Goal: Information Seeking & Learning: Find specific fact

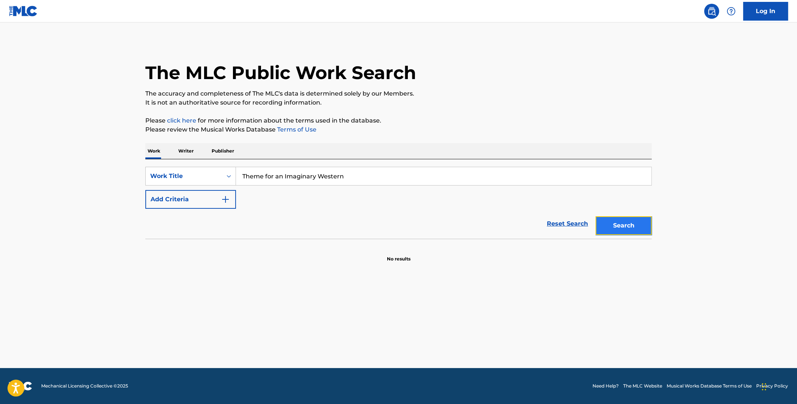
click at [620, 222] on button "Search" at bounding box center [623, 225] width 56 height 19
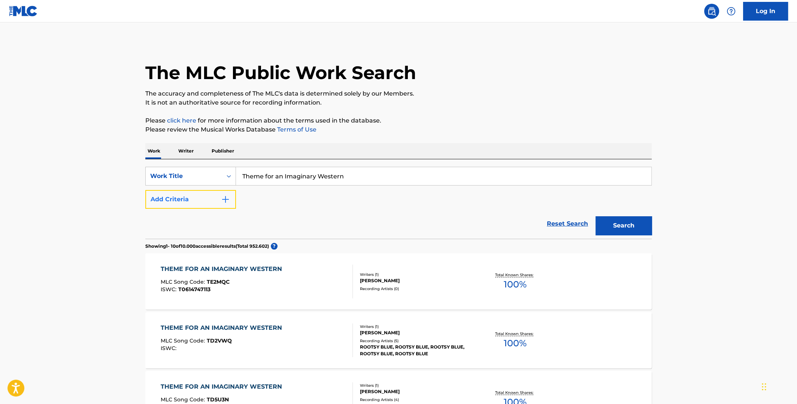
click at [225, 198] on img "Search Form" at bounding box center [225, 199] width 9 height 9
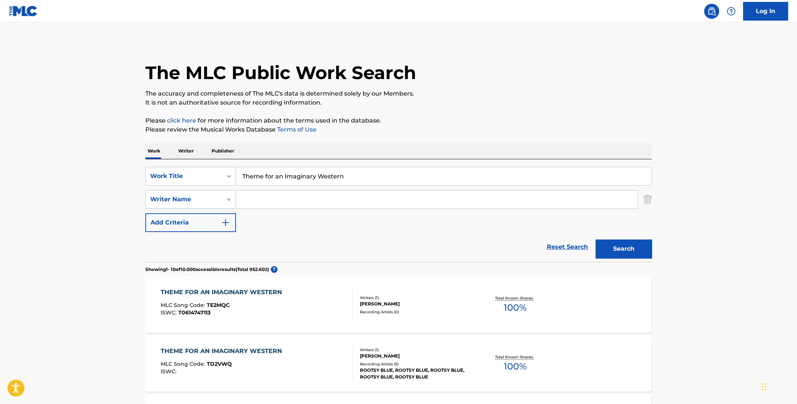
click at [268, 203] on input "Search Form" at bounding box center [436, 199] width 401 height 18
type input "[PERSON_NAME]"
click at [595, 239] on button "Search" at bounding box center [623, 248] width 56 height 19
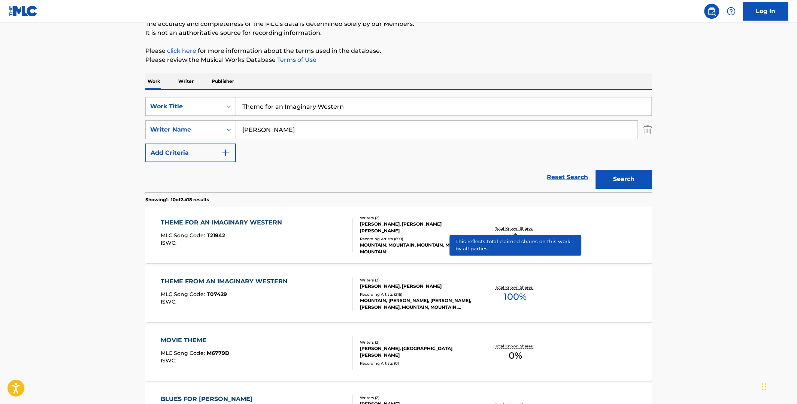
scroll to position [75, 0]
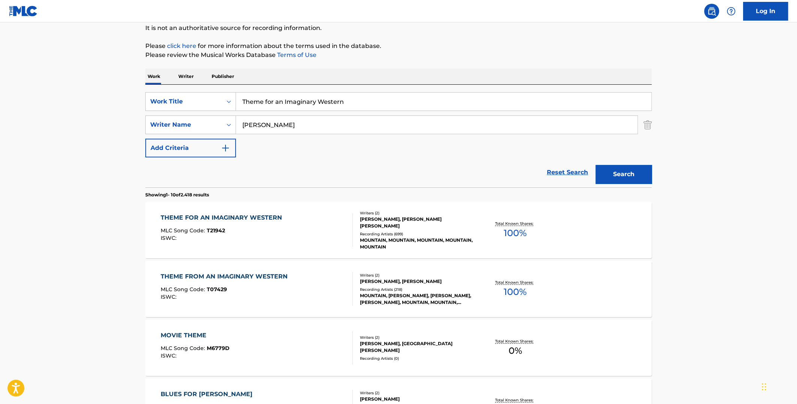
click at [515, 226] on span "100 %" at bounding box center [515, 232] width 23 height 13
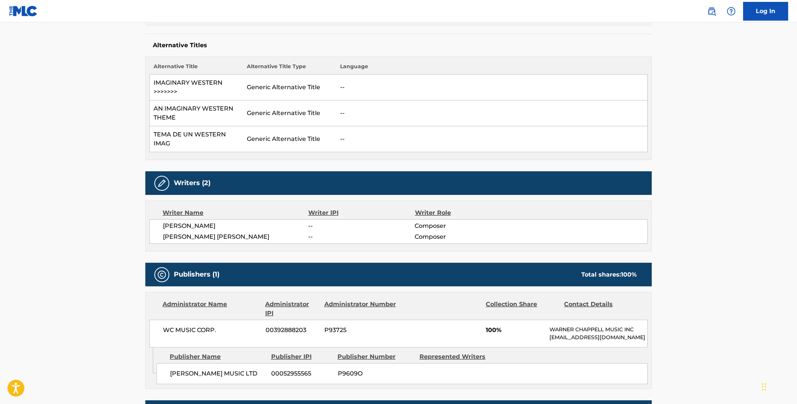
scroll to position [187, 0]
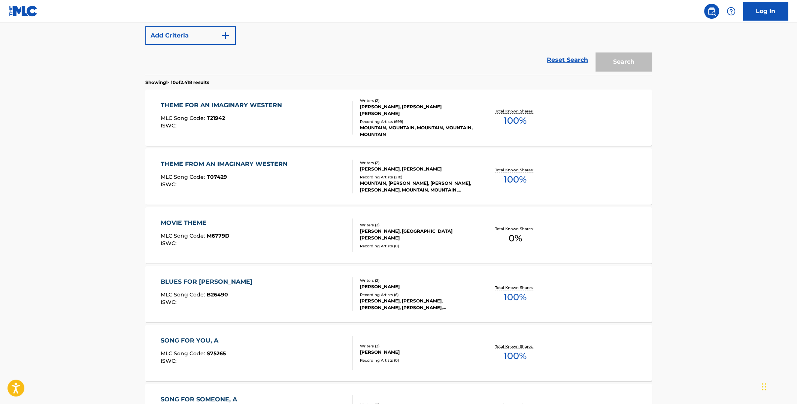
scroll to position [75, 0]
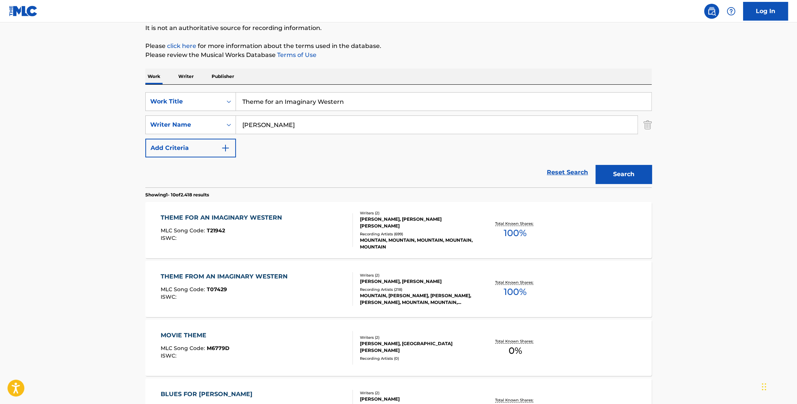
click at [517, 292] on span "100 %" at bounding box center [515, 291] width 23 height 13
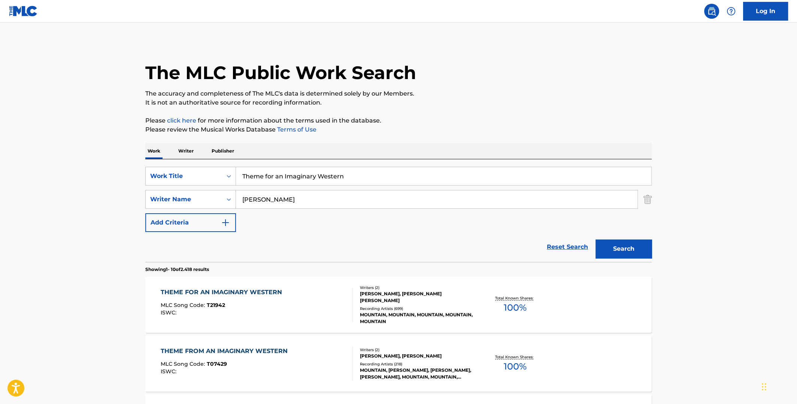
scroll to position [75, 0]
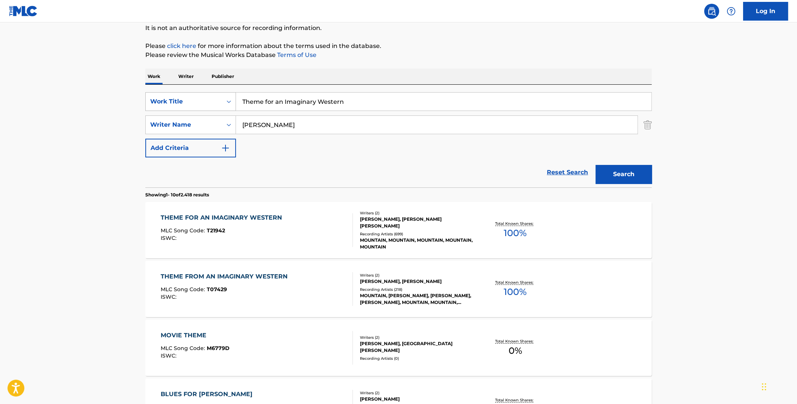
drag, startPoint x: 336, startPoint y: 101, endPoint x: 180, endPoint y: 95, distance: 155.9
click at [181, 95] on div "SearchWithCriteriac98e37f7-bcd2-454a-b836-50a37c3feadc Work Title Theme for an …" at bounding box center [398, 101] width 506 height 19
type input "everybody scream"
drag, startPoint x: 260, startPoint y: 124, endPoint x: 230, endPoint y: 125, distance: 30.4
click at [230, 125] on div "SearchWithCriteria03245440-fe37-4456-a0b8-1294288bc113 Writer Name [PERSON_NAME]" at bounding box center [398, 124] width 506 height 19
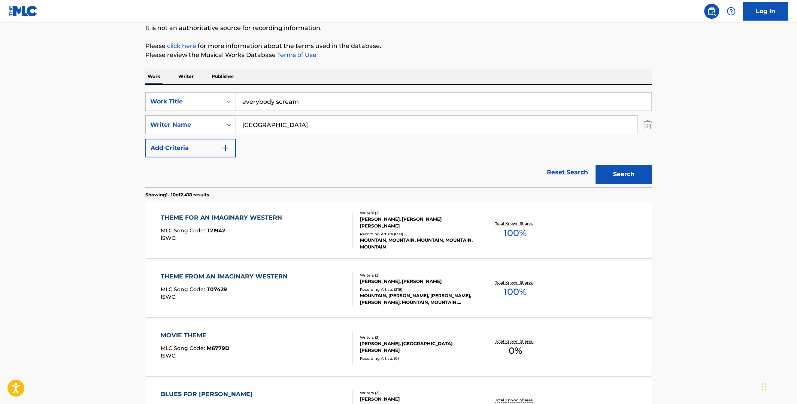
type input "[GEOGRAPHIC_DATA]"
click at [595, 165] on button "Search" at bounding box center [623, 174] width 56 height 19
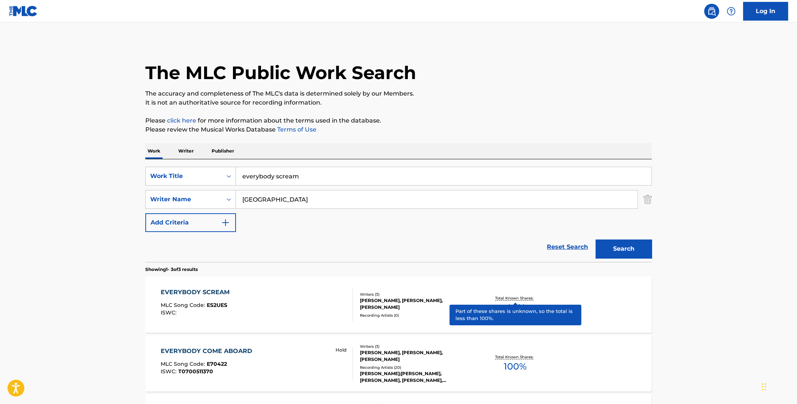
click at [515, 299] on p "Total Known Shares:" at bounding box center [515, 298] width 40 height 6
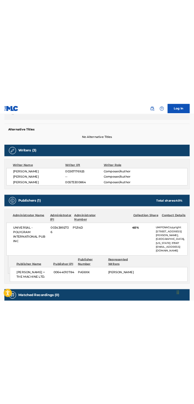
scroll to position [187, 0]
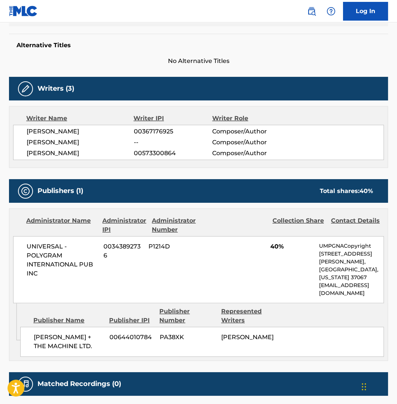
drag, startPoint x: 90, startPoint y: 151, endPoint x: 27, endPoint y: 151, distance: 63.7
click at [27, 151] on span "[PERSON_NAME]" at bounding box center [80, 153] width 107 height 9
copy span "[PERSON_NAME]"
drag, startPoint x: 72, startPoint y: 142, endPoint x: 27, endPoint y: 142, distance: 45.3
click at [27, 142] on span "[PERSON_NAME]" at bounding box center [80, 142] width 107 height 9
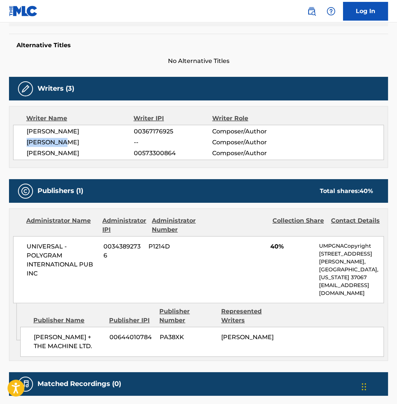
copy span "[PERSON_NAME]"
drag, startPoint x: 82, startPoint y: 129, endPoint x: 27, endPoint y: 131, distance: 55.1
click at [27, 131] on span "[PERSON_NAME]" at bounding box center [80, 131] width 107 height 9
copy span "[PERSON_NAME]"
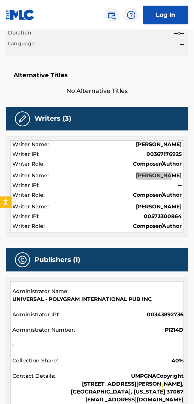
scroll to position [0, 0]
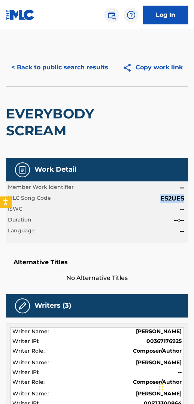
drag, startPoint x: 161, startPoint y: 197, endPoint x: 182, endPoint y: 198, distance: 21.8
click at [182, 198] on span "ES2UES" at bounding box center [172, 198] width 24 height 9
copy span "ES2UES"
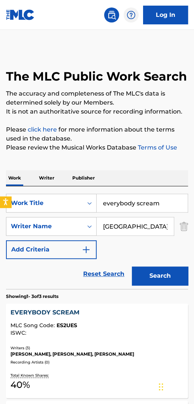
drag, startPoint x: 174, startPoint y: 202, endPoint x: 94, endPoint y: 213, distance: 80.6
click at [95, 213] on div "SearchWithCriteriac98e37f7-bcd2-454a-b836-50a37c3feadc Work Title everybody scr…" at bounding box center [97, 226] width 182 height 65
type input "alone again or"
drag, startPoint x: 133, startPoint y: 224, endPoint x: 95, endPoint y: 231, distance: 38.9
click at [95, 231] on div "SearchWithCriteria03245440-fe37-4456-a0b8-1294288bc113 Writer Name [GEOGRAPHIC_…" at bounding box center [97, 226] width 182 height 19
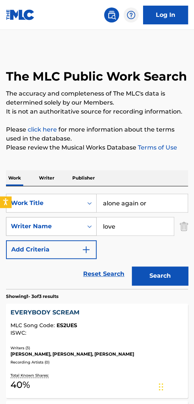
click at [132, 266] on button "Search" at bounding box center [160, 275] width 56 height 19
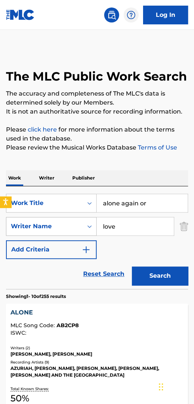
drag, startPoint x: 110, startPoint y: 228, endPoint x: 91, endPoint y: 227, distance: 19.1
click at [93, 227] on div "SearchWithCriteria03245440-fe37-4456-a0b8-1294288bc113 Writer Name love" at bounding box center [97, 226] width 182 height 19
type input "[PERSON_NAME]"
click at [132, 266] on button "Search" at bounding box center [160, 275] width 56 height 19
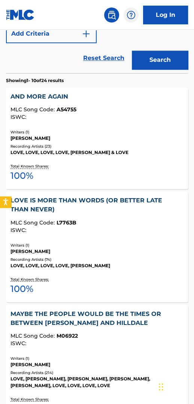
scroll to position [225, 0]
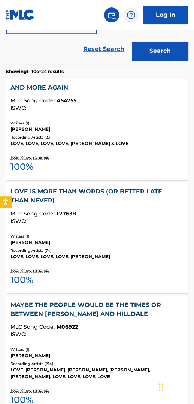
click at [48, 87] on div "AND MORE AGAIN" at bounding box center [96, 87] width 173 height 9
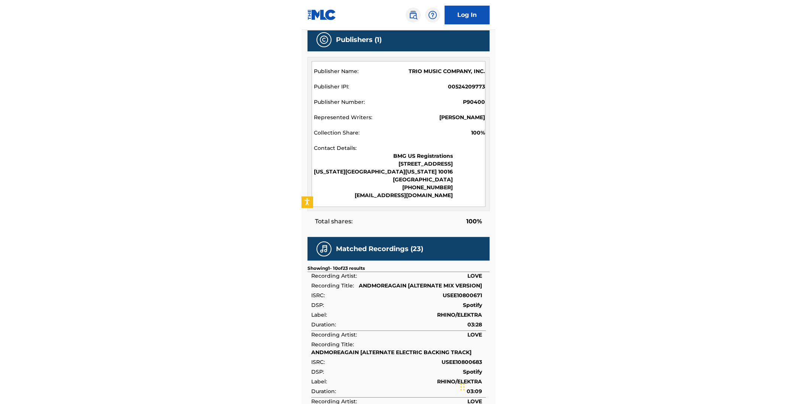
scroll to position [225, 0]
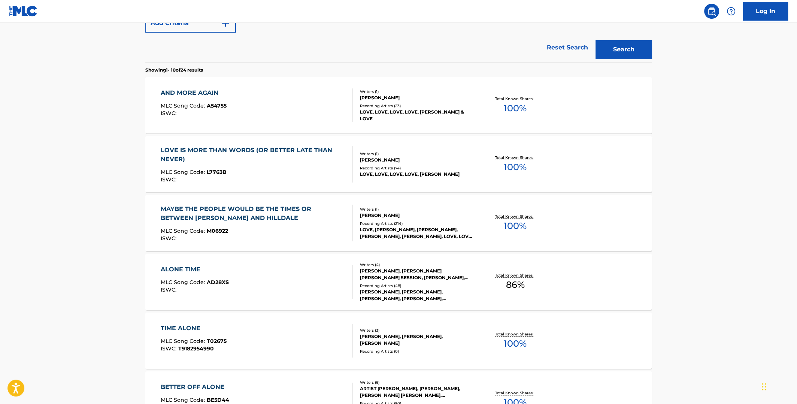
scroll to position [198, 0]
click at [512, 222] on span "100 %" at bounding box center [515, 226] width 23 height 13
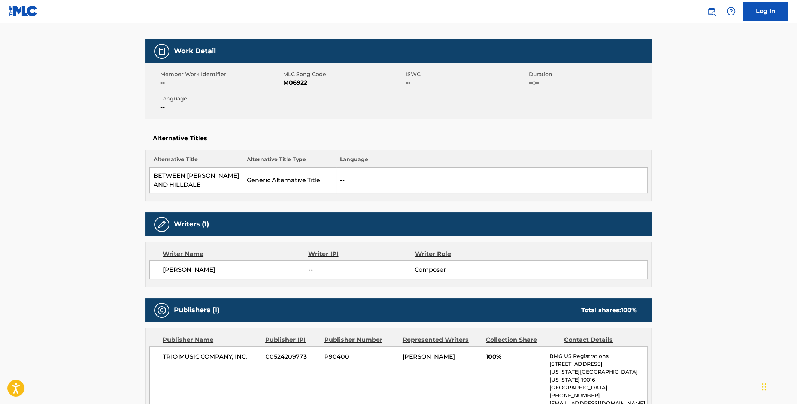
scroll to position [149, 0]
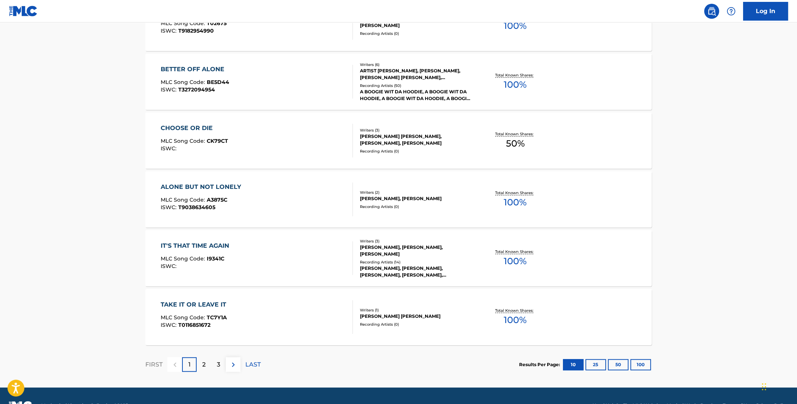
scroll to position [536, 0]
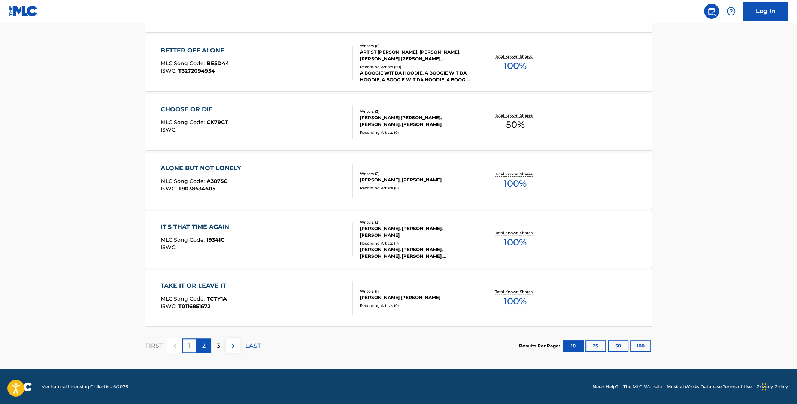
click at [205, 342] on p "2" at bounding box center [203, 345] width 3 height 9
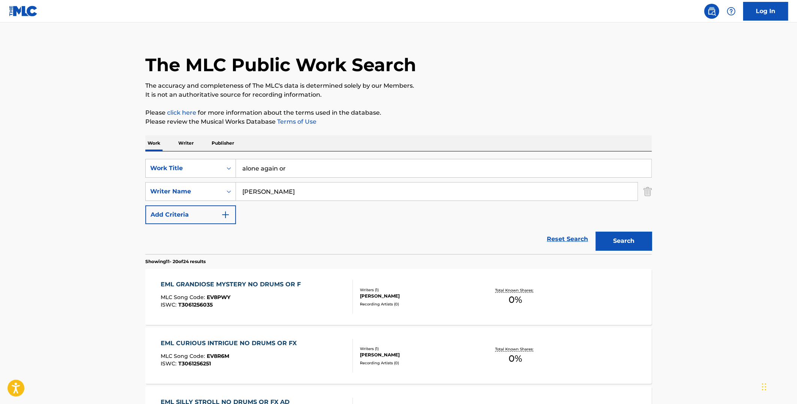
scroll to position [0, 0]
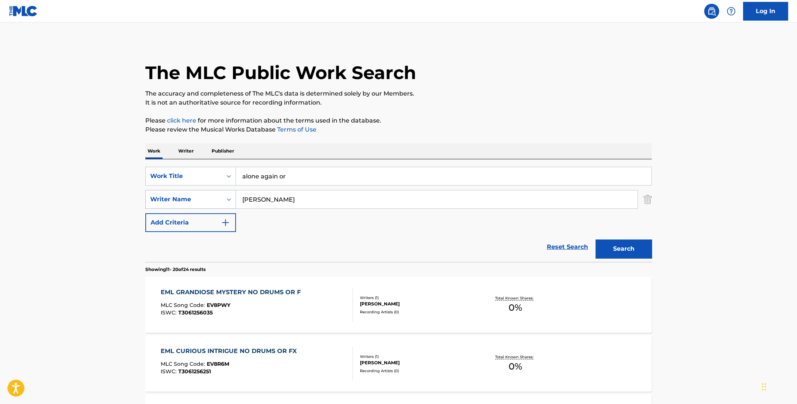
drag, startPoint x: 291, startPoint y: 197, endPoint x: 210, endPoint y: 190, distance: 81.2
click at [204, 197] on div "SearchWithCriteria03245440-fe37-4456-a0b8-1294288bc113 Writer Name [PERSON_NAME]" at bounding box center [398, 199] width 506 height 19
type input "[PERSON_NAME]"
click at [595, 239] on button "Search" at bounding box center [623, 248] width 56 height 19
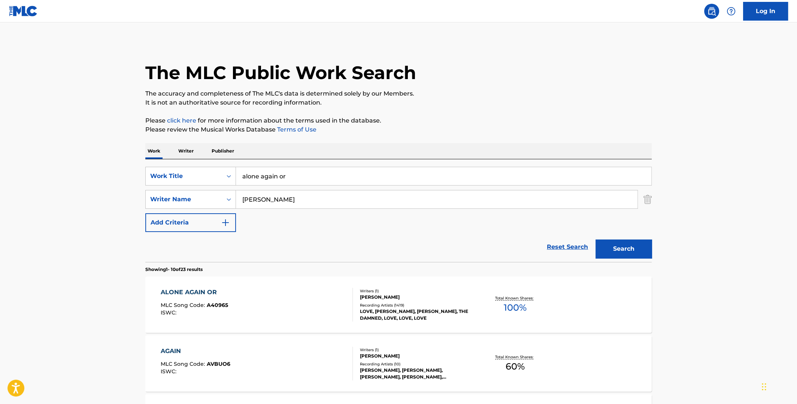
click at [510, 301] on span "100 %" at bounding box center [515, 307] width 23 height 13
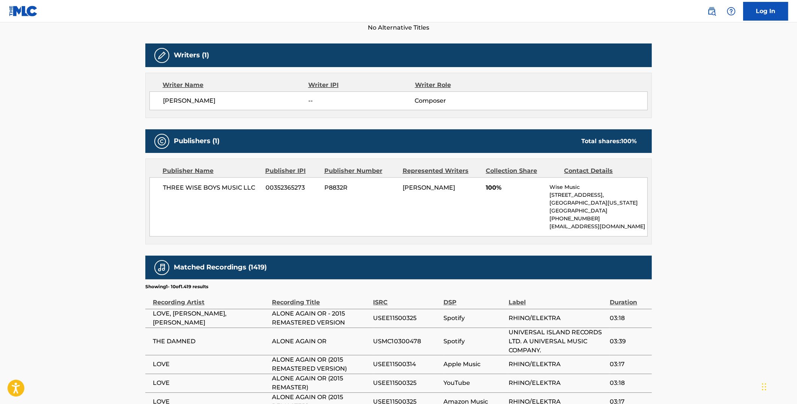
scroll to position [149, 0]
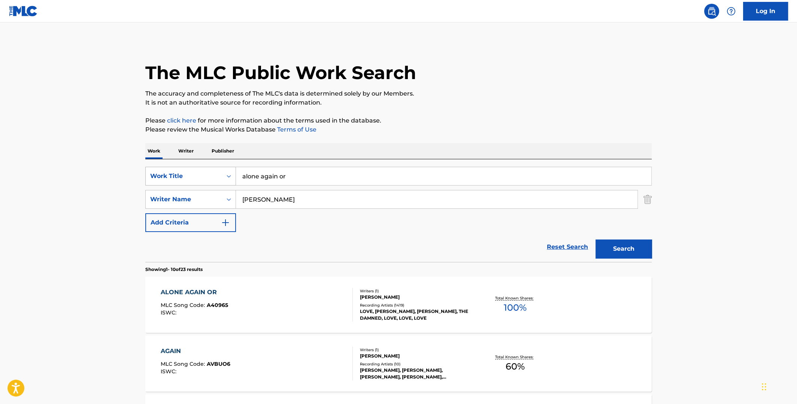
drag, startPoint x: 289, startPoint y: 176, endPoint x: 187, endPoint y: 185, distance: 102.3
click at [182, 194] on div "SearchWithCriteriac98e37f7-bcd2-454a-b836-50a37c3feadc Work Title alone again o…" at bounding box center [398, 199] width 506 height 65
type input "seven and seven is"
drag, startPoint x: 277, startPoint y: 198, endPoint x: 233, endPoint y: 201, distance: 43.9
click at [233, 201] on div "SearchWithCriteria03245440-fe37-4456-a0b8-1294288bc113 Writer Name [PERSON_NAME]" at bounding box center [398, 199] width 506 height 19
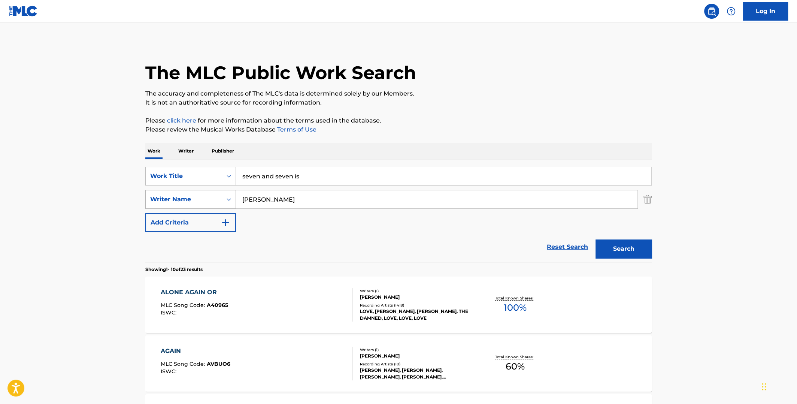
type input "[PERSON_NAME]"
click at [595, 239] on button "Search" at bounding box center [623, 248] width 56 height 19
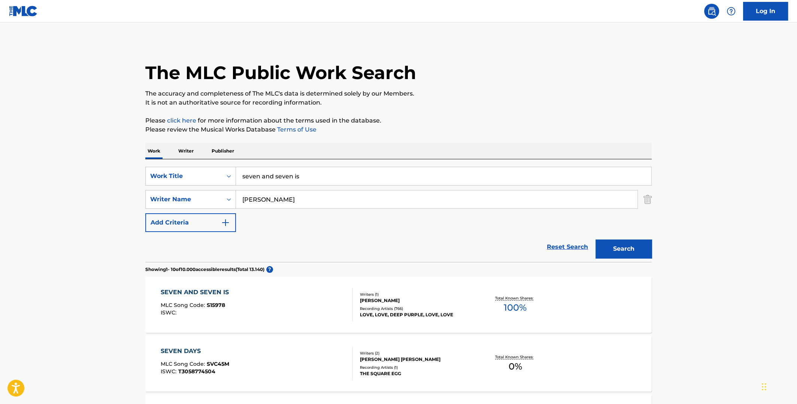
click at [518, 303] on span "100 %" at bounding box center [515, 307] width 23 height 13
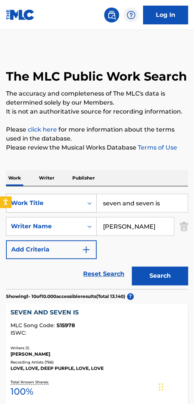
drag, startPoint x: 160, startPoint y: 200, endPoint x: 78, endPoint y: 203, distance: 82.8
click at [78, 204] on div "SearchWithCriteriac98e37f7-bcd2-454a-b836-50a37c3feadc Work Title seven and sev…" at bounding box center [97, 203] width 182 height 19
type input "slave to the rhythm"
click at [183, 225] on img "Search Form" at bounding box center [184, 226] width 8 height 19
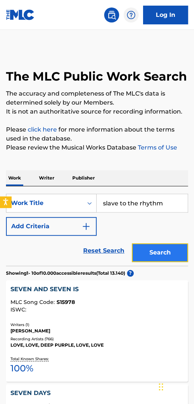
click at [175, 258] on button "Search" at bounding box center [160, 252] width 56 height 19
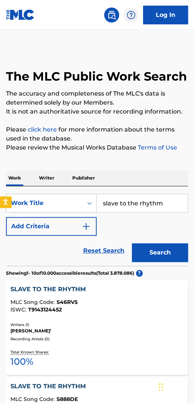
drag, startPoint x: 164, startPoint y: 202, endPoint x: 97, endPoint y: 204, distance: 67.4
click at [97, 204] on input "slave to the rhythm" at bounding box center [142, 203] width 91 height 18
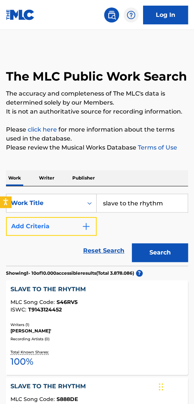
drag, startPoint x: 87, startPoint y: 224, endPoint x: 90, endPoint y: 223, distance: 3.8
click at [87, 224] on img "Search Form" at bounding box center [86, 226] width 9 height 9
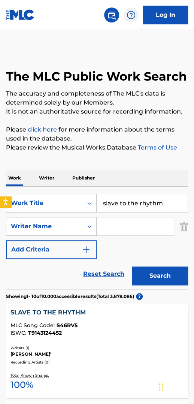
click at [108, 222] on input "Search Form" at bounding box center [135, 226] width 77 height 18
click at [132, 266] on button "Search" at bounding box center [160, 275] width 56 height 19
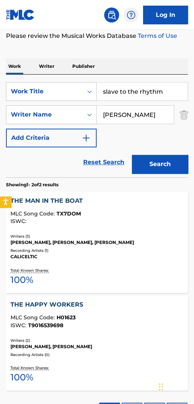
scroll to position [112, 0]
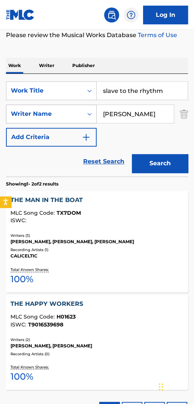
drag, startPoint x: 125, startPoint y: 113, endPoint x: 67, endPoint y: 116, distance: 58.5
click at [67, 116] on div "SearchWithCriteria03245440-fe37-4456-a0b8-1294288bc113 Writer Name [PERSON_NAME]" at bounding box center [97, 113] width 182 height 19
type input "horn"
click at [132, 154] on button "Search" at bounding box center [160, 163] width 56 height 19
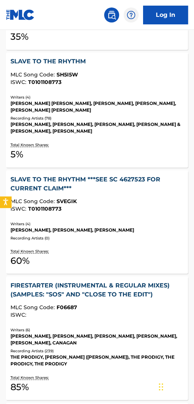
scroll to position [374, 0]
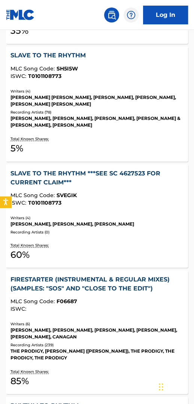
click at [46, 58] on div "SLAVE TO THE RHYTHM" at bounding box center [96, 55] width 173 height 9
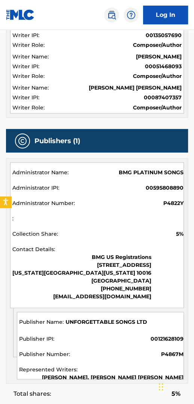
scroll to position [149, 0]
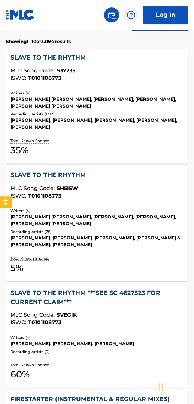
scroll to position [155, 0]
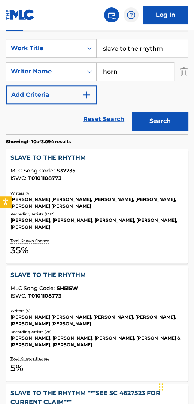
click at [53, 155] on div "SLAVE TO THE RHYTHM" at bounding box center [96, 157] width 173 height 9
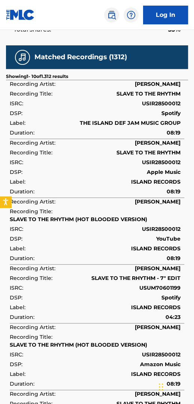
scroll to position [824, 0]
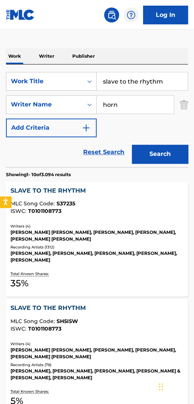
scroll to position [80, 0]
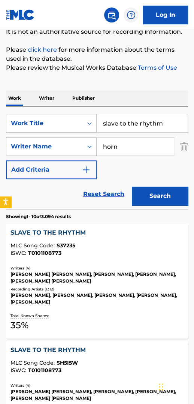
drag, startPoint x: 112, startPoint y: 146, endPoint x: 85, endPoint y: 146, distance: 27.0
click at [81, 147] on div "SearchWithCriteria03245440-fe37-4456-a0b8-1294288bc113 Writer Name horn" at bounding box center [97, 146] width 182 height 19
type input "hammer"
drag, startPoint x: 165, startPoint y: 125, endPoint x: 96, endPoint y: 124, distance: 68.5
click at [96, 124] on div "SearchWithCriteriac98e37f7-bcd2-454a-b836-50a37c3feadc Work Title slave to the …" at bounding box center [97, 123] width 182 height 19
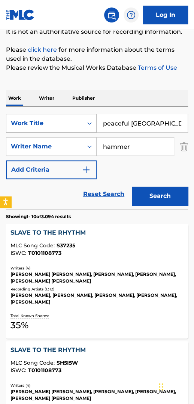
type input "peaceful [GEOGRAPHIC_DATA]"
click at [132, 186] on button "Search" at bounding box center [160, 195] width 56 height 19
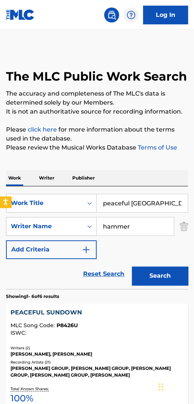
scroll to position [149, 0]
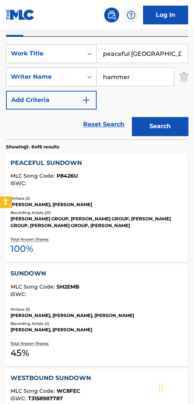
click at [31, 164] on div "PEACEFUL SUNDOWN" at bounding box center [96, 162] width 173 height 9
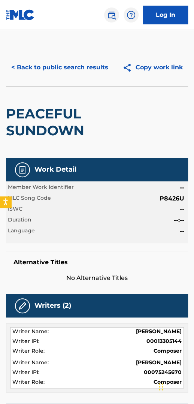
scroll to position [149, 0]
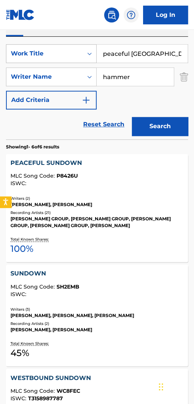
drag, startPoint x: 164, startPoint y: 52, endPoint x: 59, endPoint y: 54, distance: 105.6
click at [60, 54] on div "SearchWithCriteriac98e37f7-bcd2-454a-b836-50a37c3feadc Work Title peaceful sund…" at bounding box center [97, 53] width 182 height 19
paste input "Mas Que Nada"
type input "Mas Que Nada"
drag, startPoint x: 108, startPoint y: 77, endPoint x: 51, endPoint y: 77, distance: 57.3
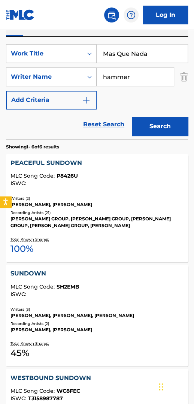
click at [52, 77] on div "SearchWithCriteria03245440-fe37-4456-a0b8-1294288bc113 Writer Name hammer" at bounding box center [97, 76] width 182 height 19
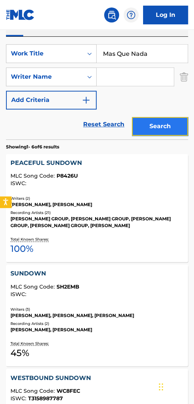
click at [156, 125] on button "Search" at bounding box center [160, 126] width 56 height 19
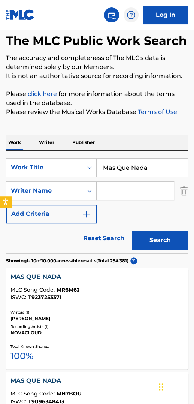
scroll to position [0, 0]
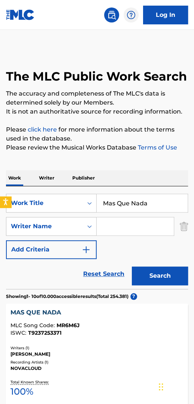
click at [120, 229] on input "Search Form" at bounding box center [135, 226] width 77 height 18
click at [132, 266] on button "Search" at bounding box center [160, 275] width 56 height 19
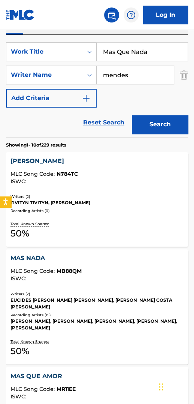
scroll to position [75, 0]
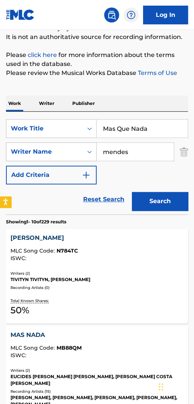
drag, startPoint x: 129, startPoint y: 149, endPoint x: 73, endPoint y: 152, distance: 55.6
click at [75, 154] on div "SearchWithCriteria03245440-fe37-4456-a0b8-1294288bc113 Writer Name [PERSON_NAME]" at bounding box center [97, 151] width 182 height 19
click at [132, 192] on button "Search" at bounding box center [160, 201] width 56 height 19
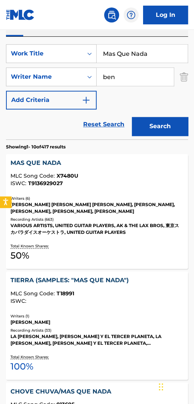
scroll to position [37, 0]
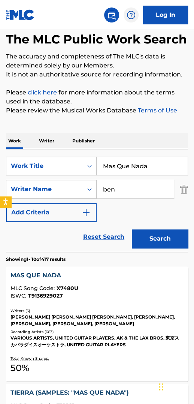
click at [102, 190] on input "ben" at bounding box center [135, 189] width 77 height 18
type input "[PERSON_NAME]"
click at [132, 229] on button "Search" at bounding box center [160, 238] width 56 height 19
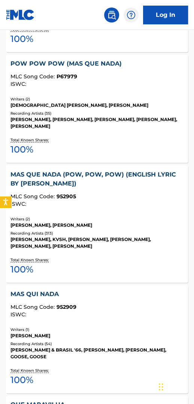
scroll to position [711, 0]
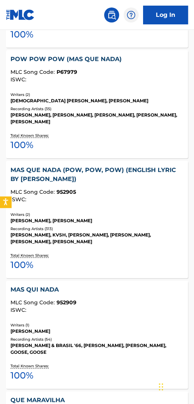
click at [52, 285] on div "MAS QUI NADA" at bounding box center [96, 289] width 173 height 9
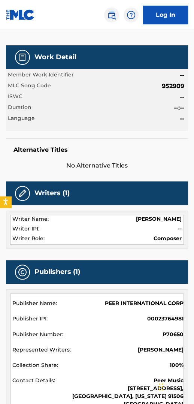
scroll to position [112, 0]
drag, startPoint x: 161, startPoint y: 87, endPoint x: 177, endPoint y: 94, distance: 17.0
click at [183, 90] on span "952909" at bounding box center [173, 86] width 22 height 9
copy span "952909"
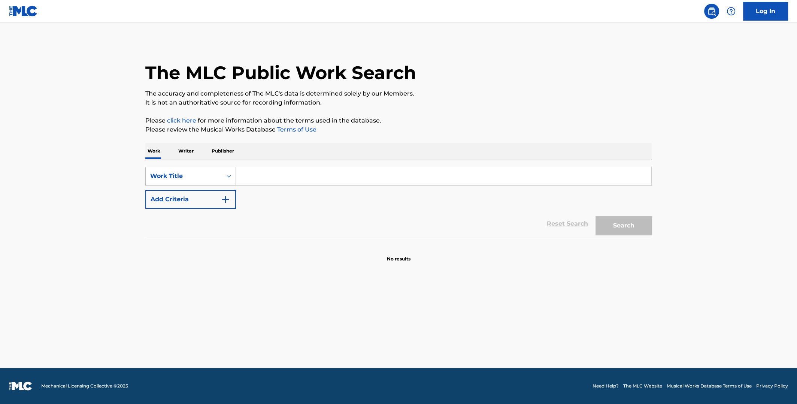
click at [314, 175] on input "Search Form" at bounding box center [443, 176] width 415 height 18
type input "forbidden city"
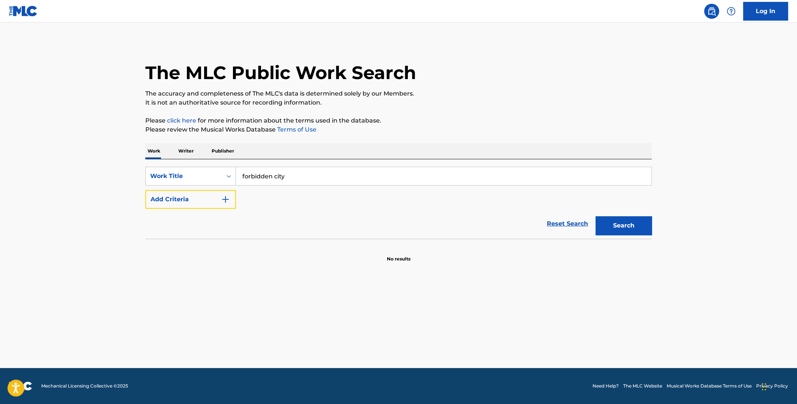
drag, startPoint x: 223, startPoint y: 198, endPoint x: 300, endPoint y: 212, distance: 78.7
click at [223, 198] on img "Search Form" at bounding box center [225, 199] width 9 height 9
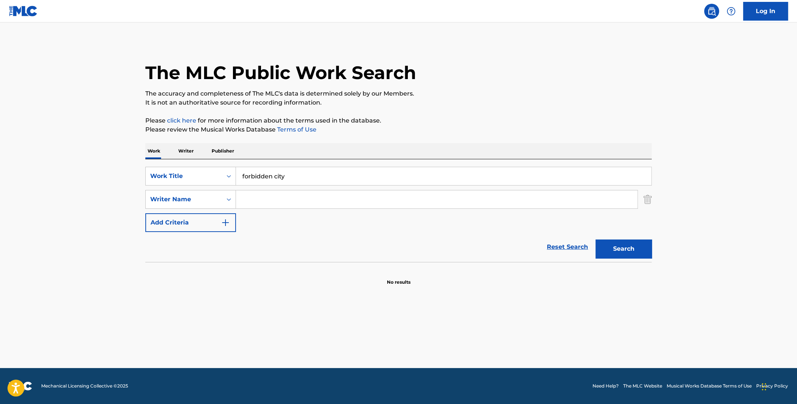
click at [308, 202] on input "Search Form" at bounding box center [436, 199] width 401 height 18
type input "friedman"
click at [595, 239] on button "Search" at bounding box center [623, 248] width 56 height 19
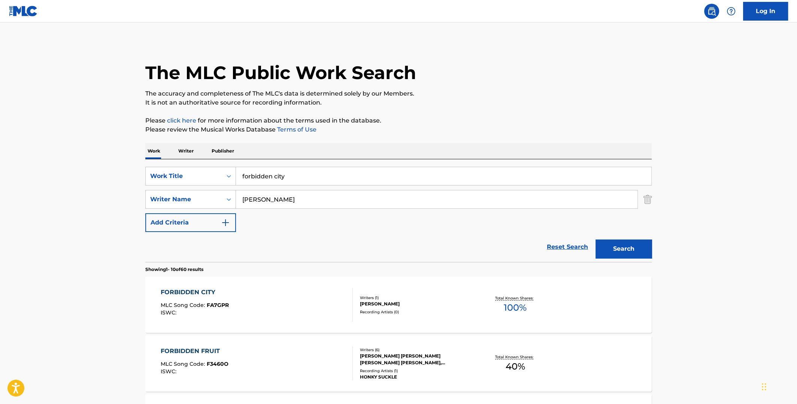
click at [512, 301] on span "100 %" at bounding box center [515, 307] width 23 height 13
